Goal: Check status: Check status

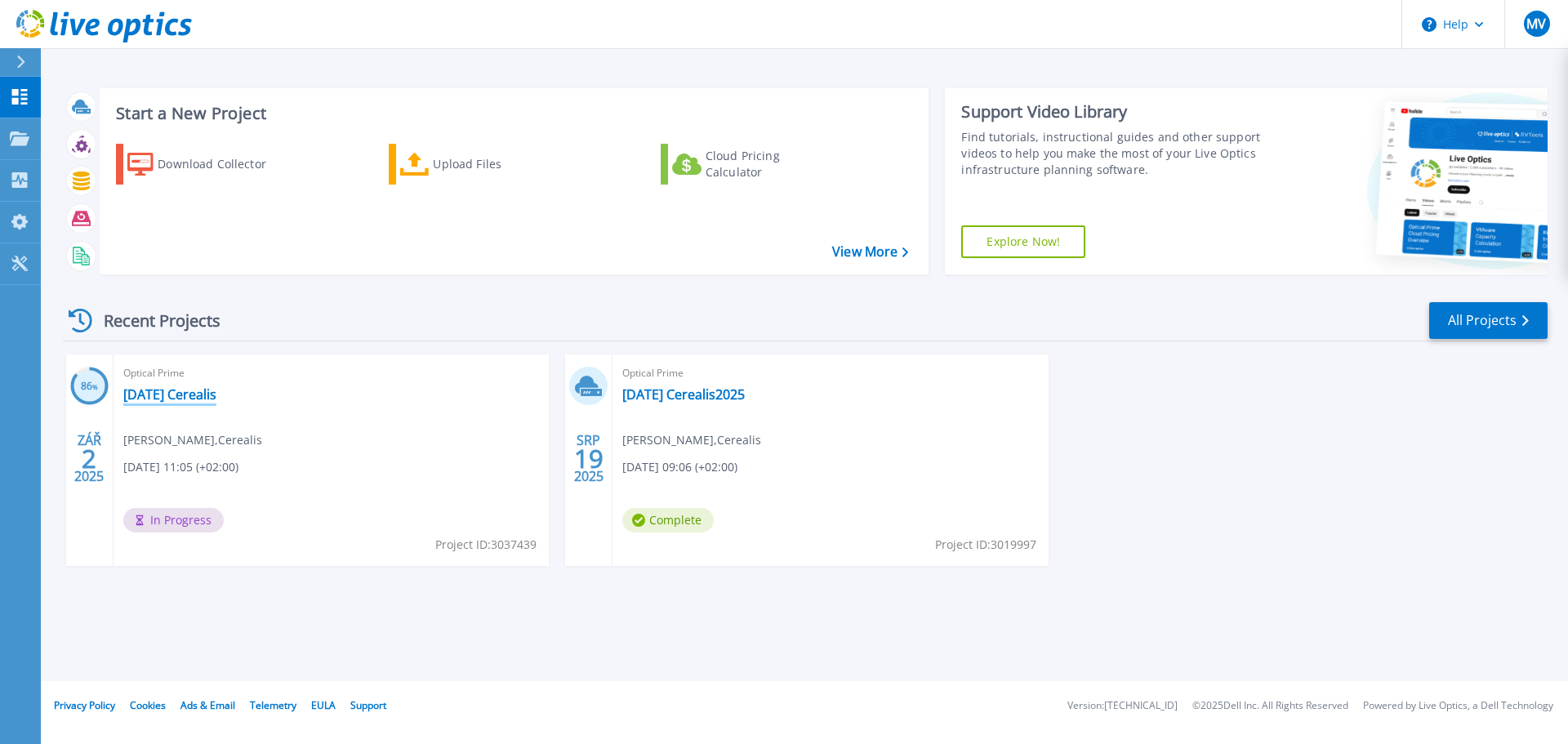
click at [159, 390] on link "[DATE] Cerealis" at bounding box center [170, 394] width 93 height 16
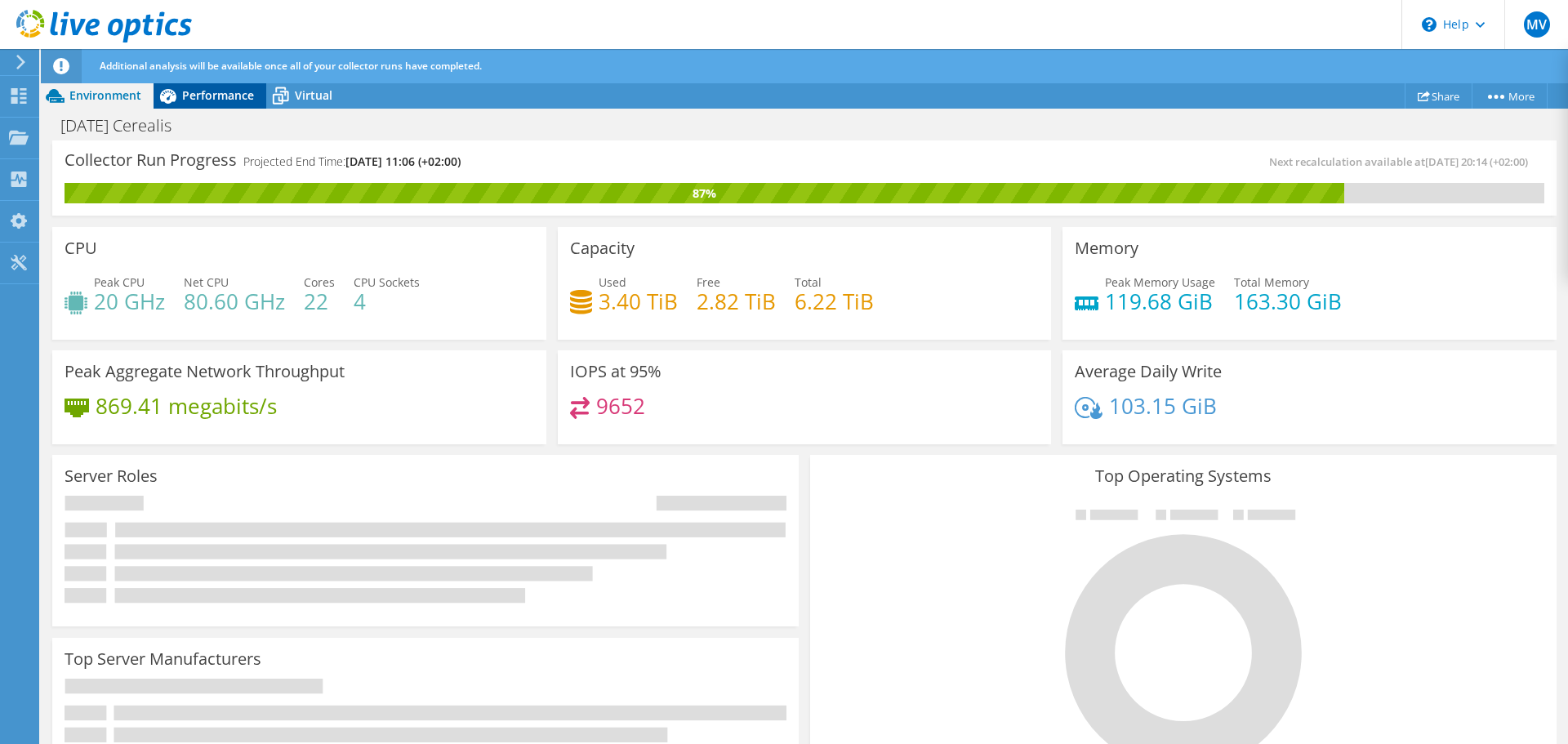
click at [208, 92] on span "Performance" at bounding box center [218, 95] width 72 height 15
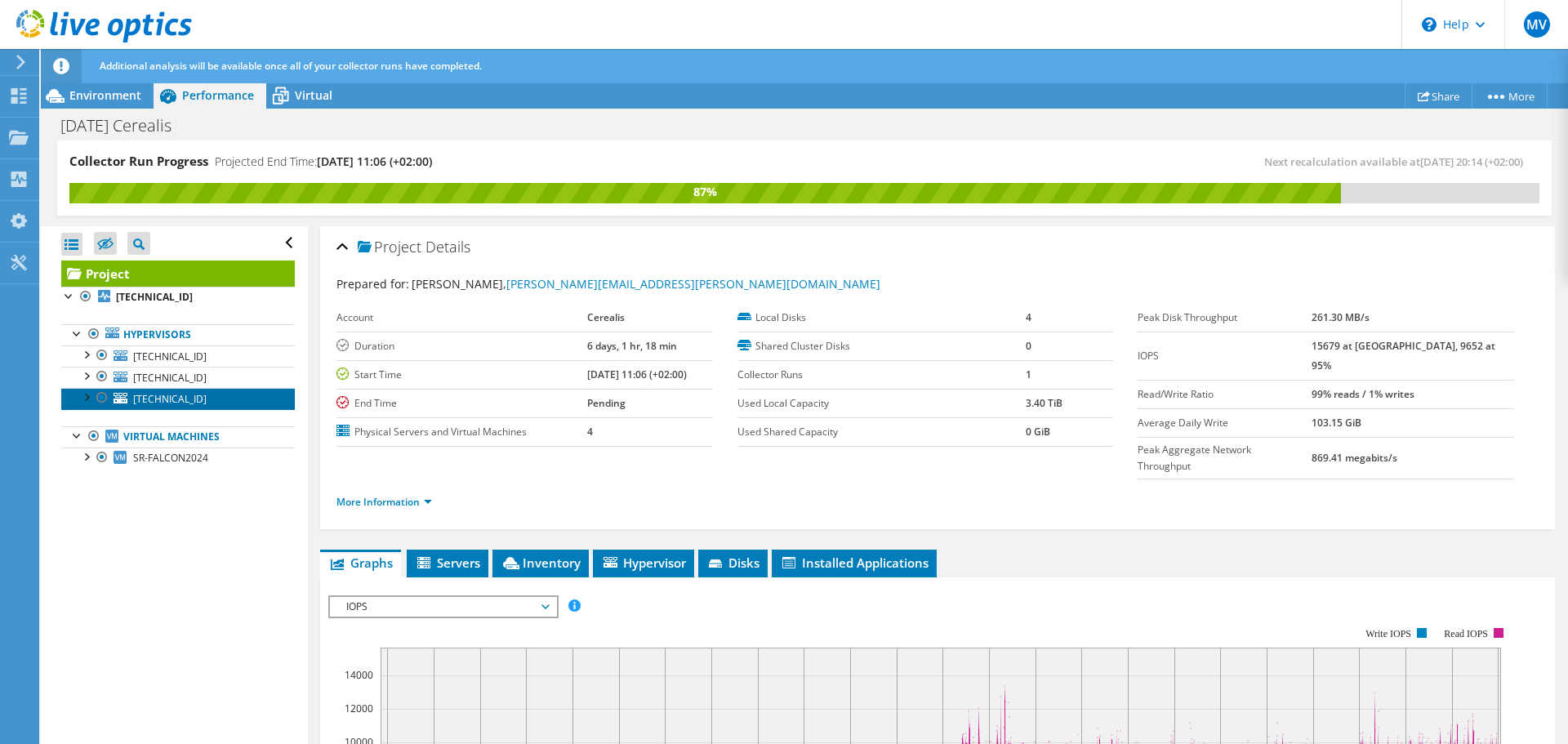
click at [146, 402] on span "[TECHNICAL_ID]" at bounding box center [169, 399] width 73 height 14
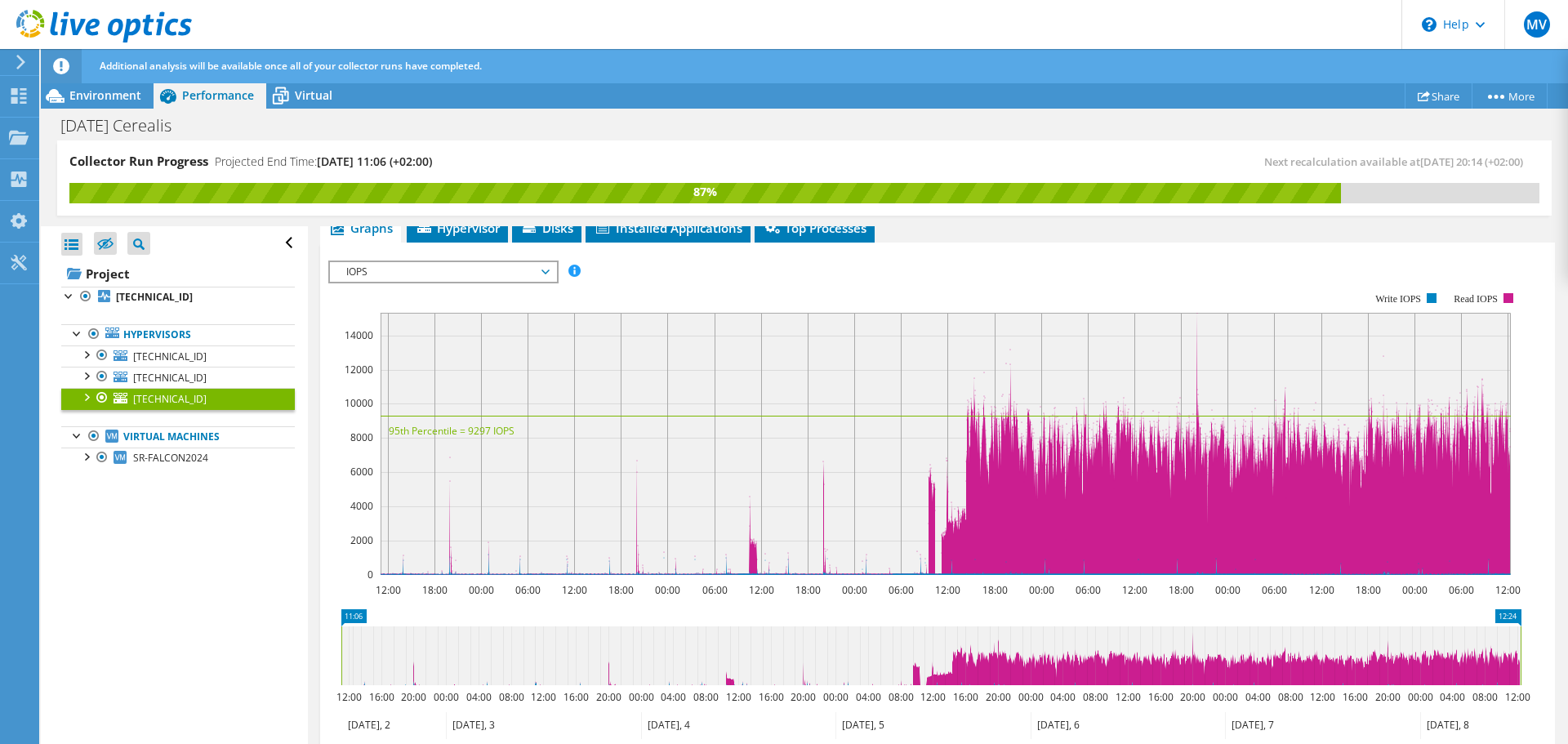
scroll to position [163, 0]
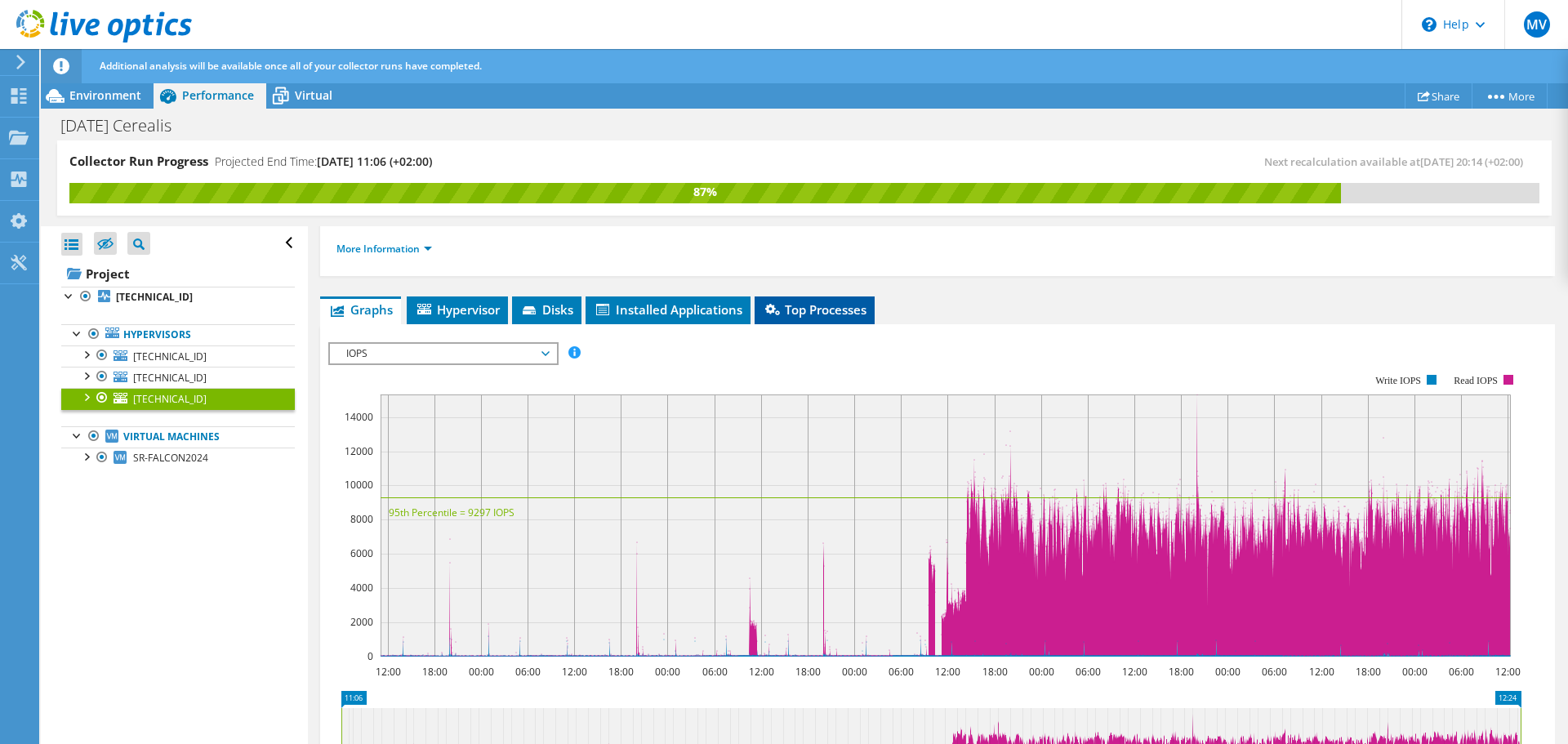
click at [799, 315] on span "Top Processes" at bounding box center [814, 309] width 103 height 16
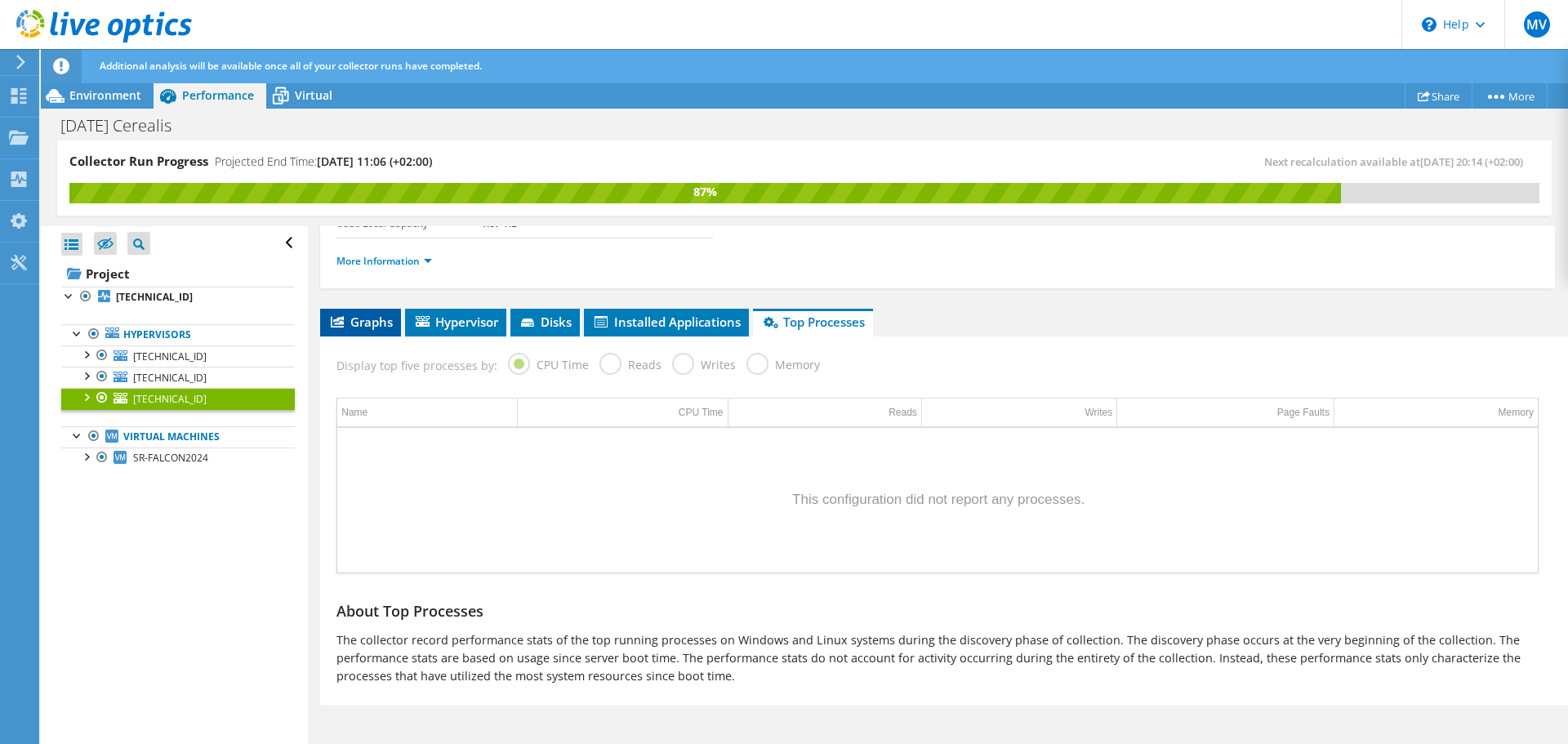
click at [351, 321] on span "Graphs" at bounding box center [360, 321] width 65 height 16
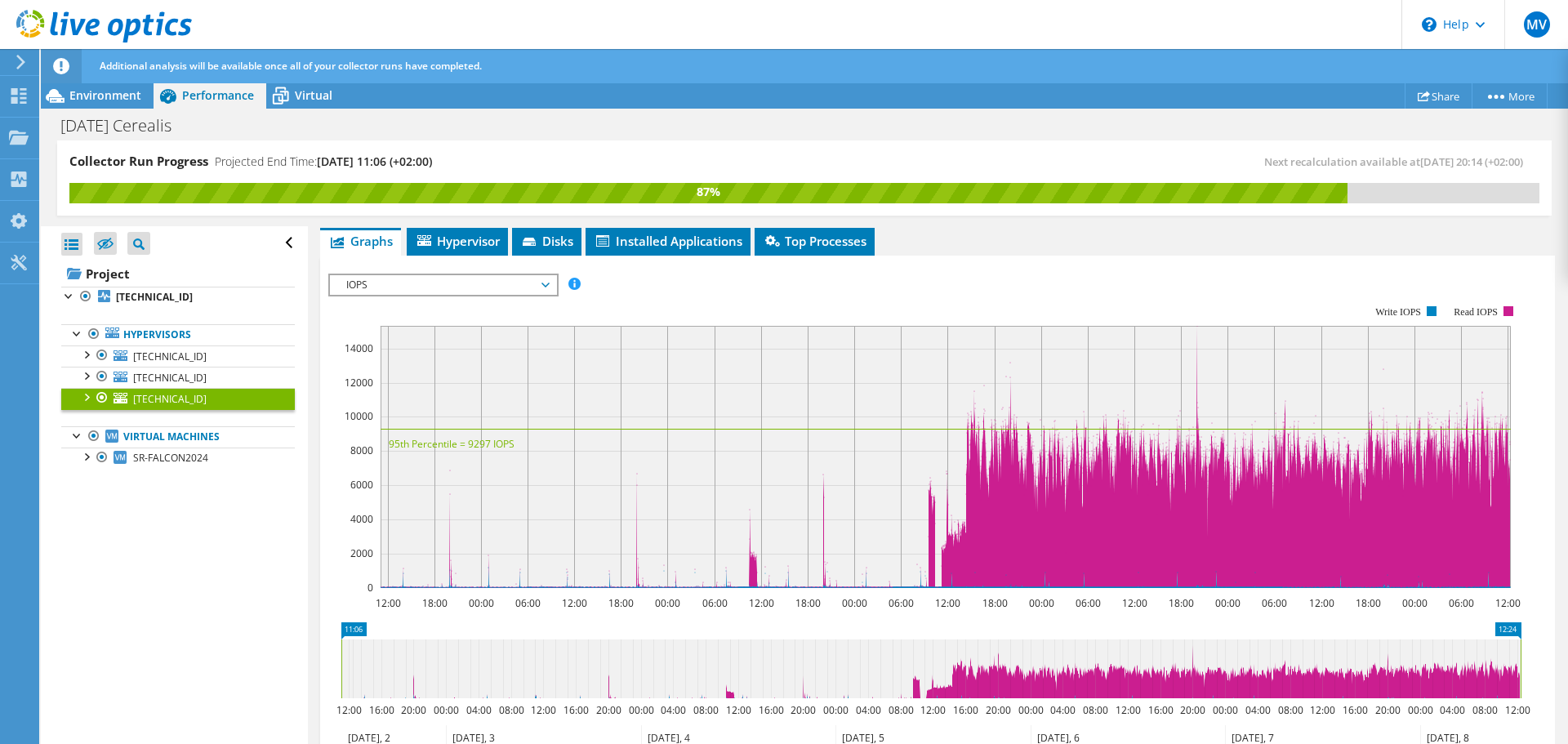
scroll to position [327, 0]
